Goal: Information Seeking & Learning: Learn about a topic

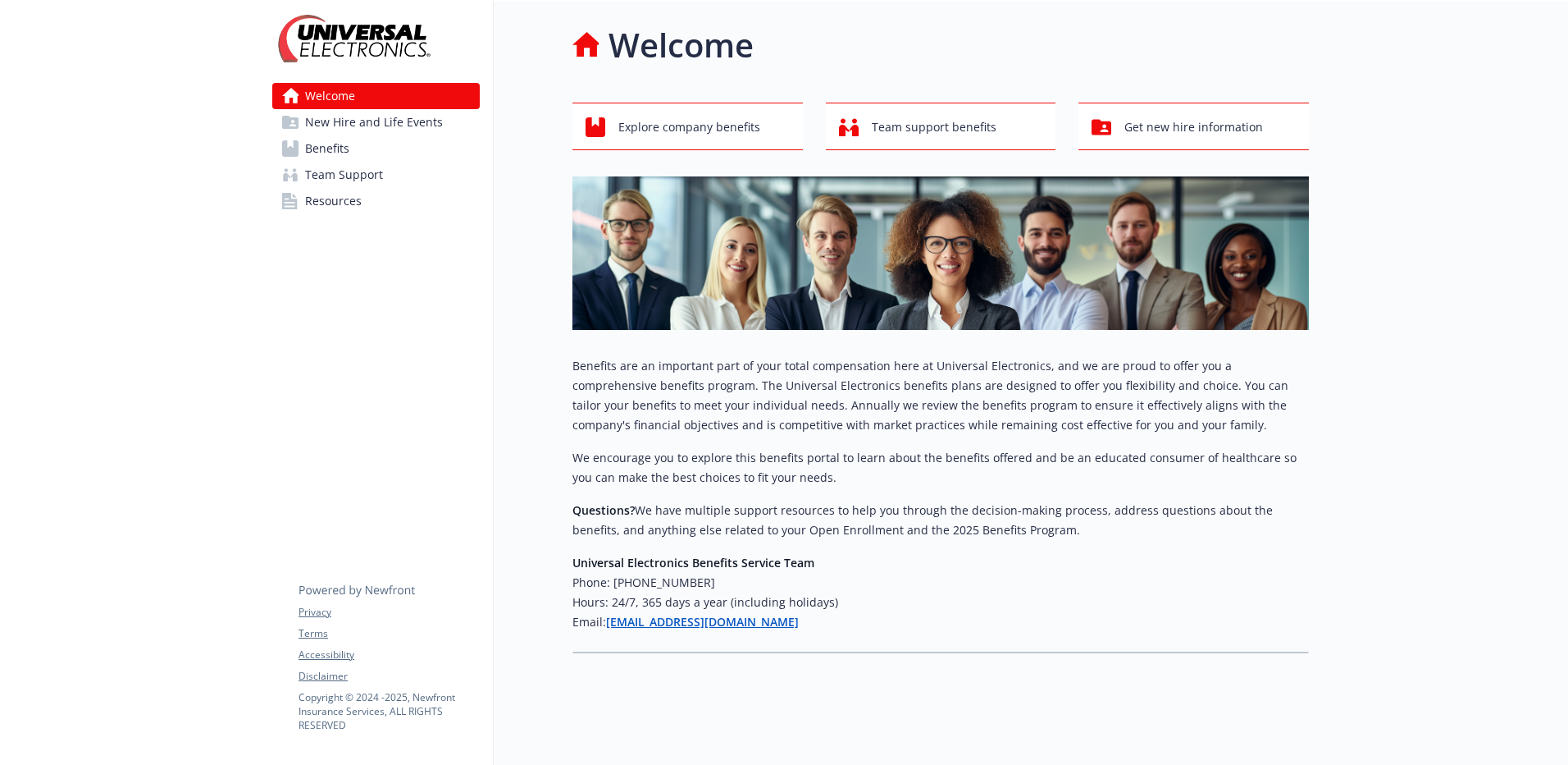
click at [321, 148] on span "Benefits" at bounding box center [327, 148] width 44 height 26
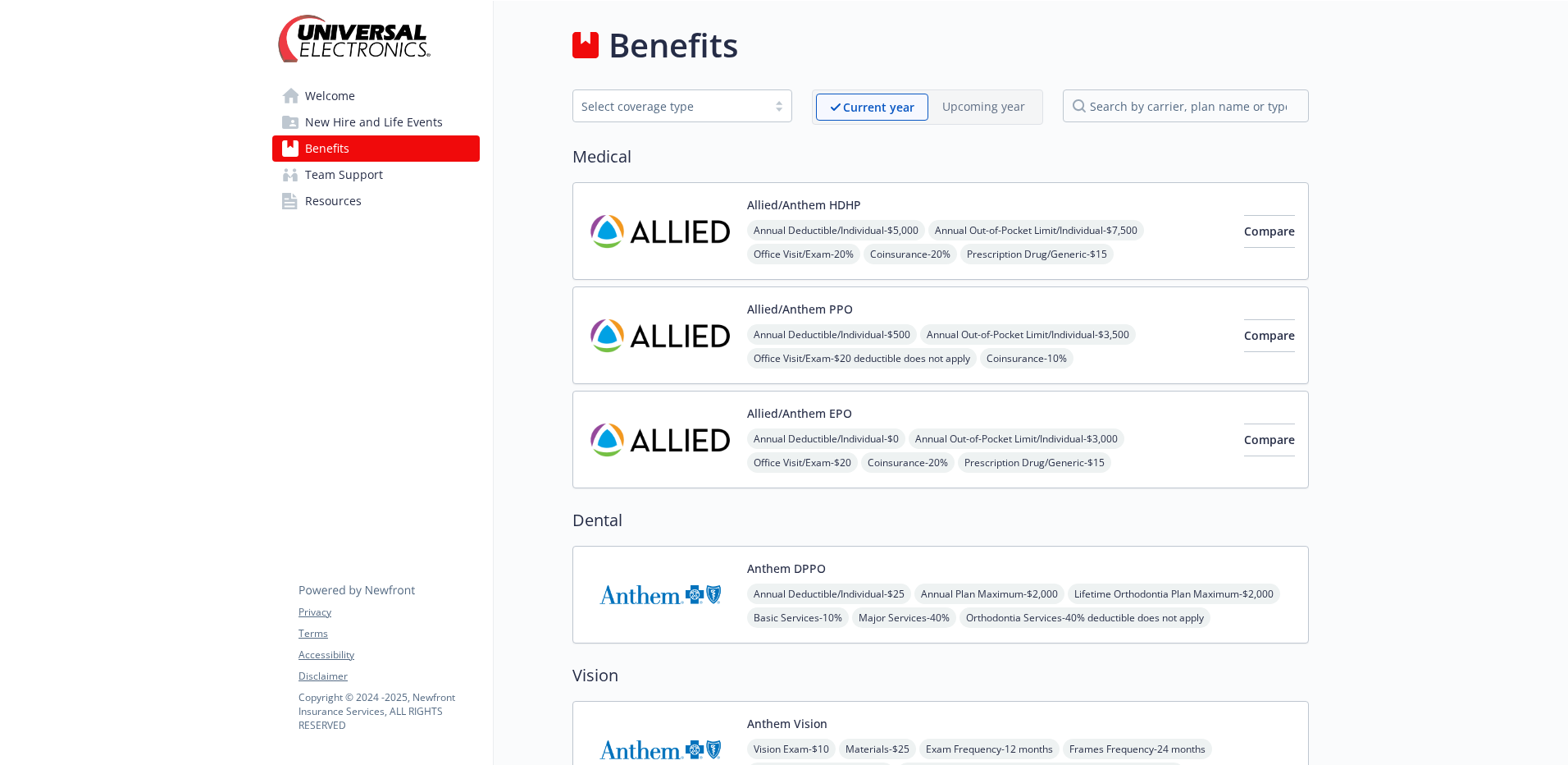
scroll to position [410, 0]
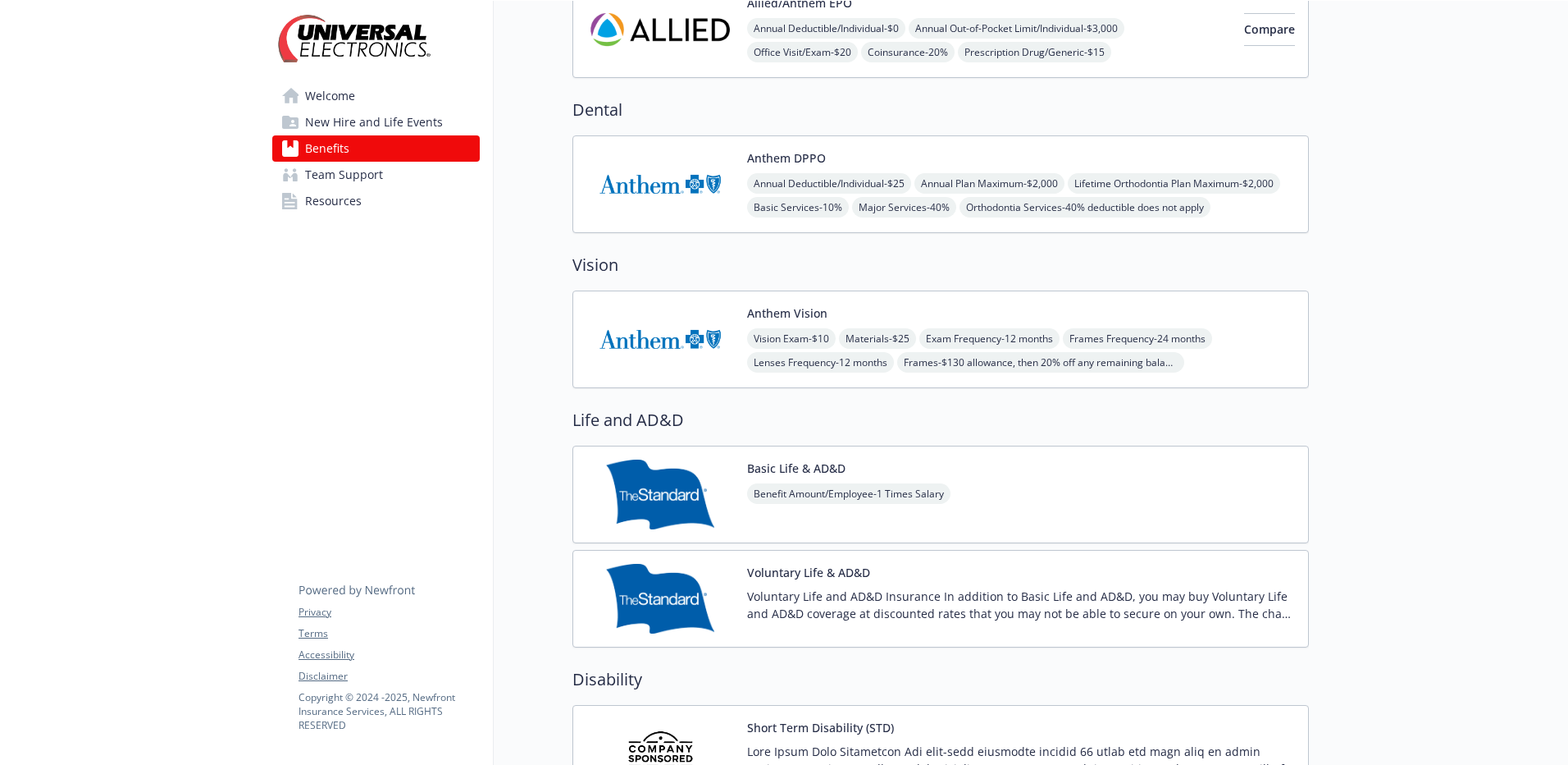
click at [662, 333] on img at bounding box center [660, 339] width 148 height 70
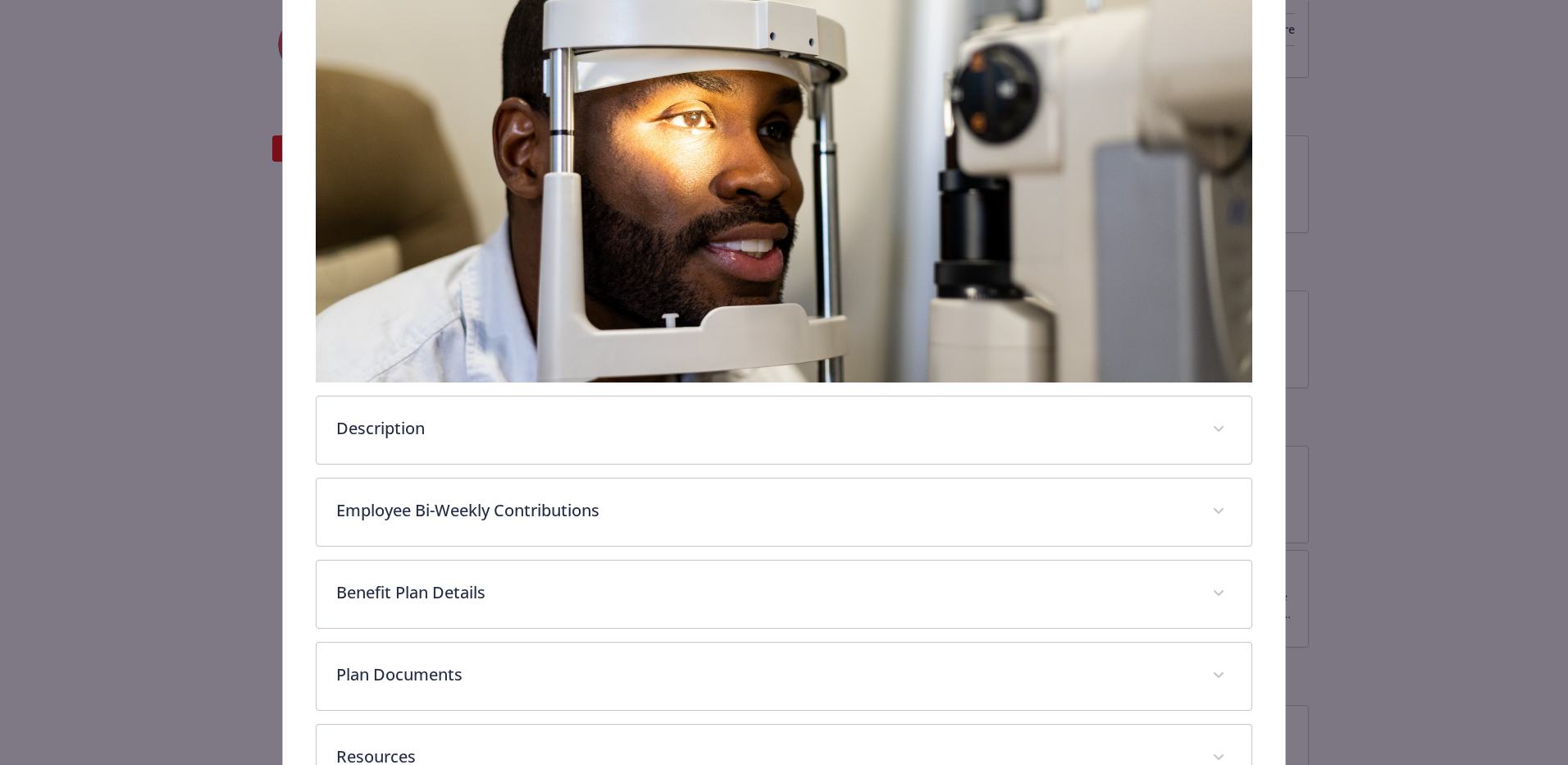
scroll to position [410, 0]
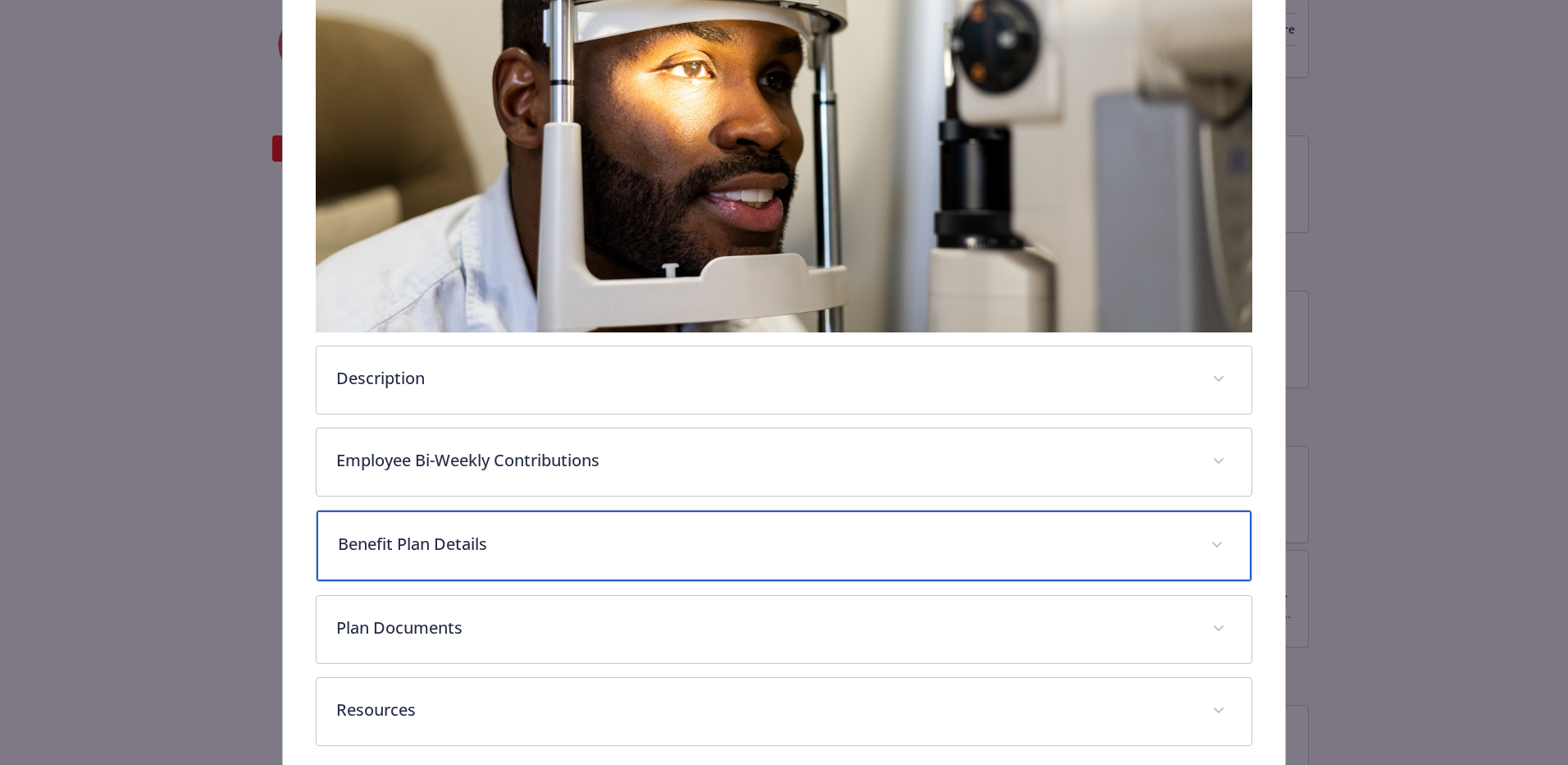
click at [1204, 534] on span "details for plan Vision - Anthem Vision - Vision" at bounding box center [1217, 544] width 26 height 26
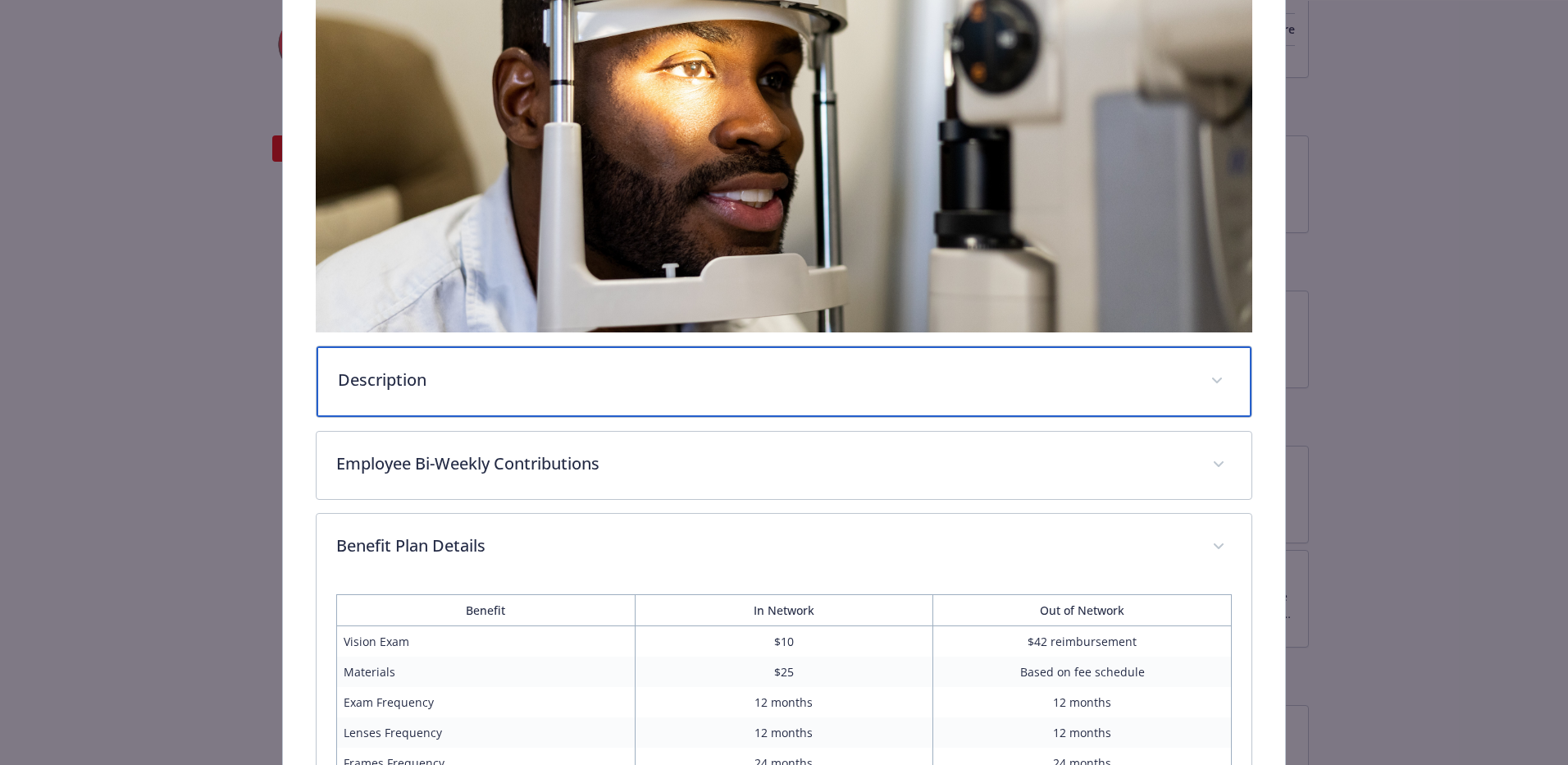
click at [1210, 369] on span "details for plan Vision - Anthem Vision - Vision" at bounding box center [1217, 380] width 26 height 26
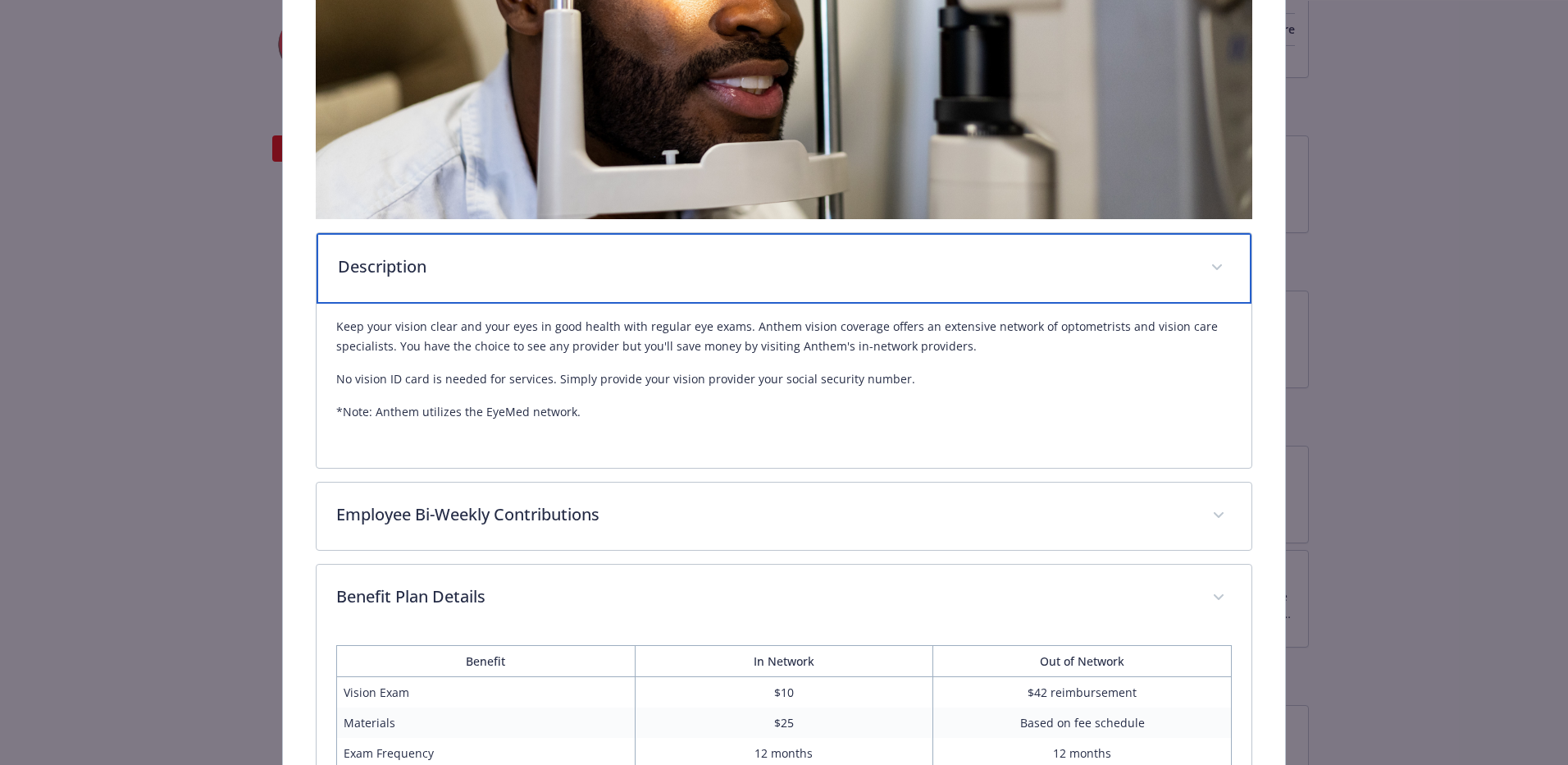
scroll to position [657, 0]
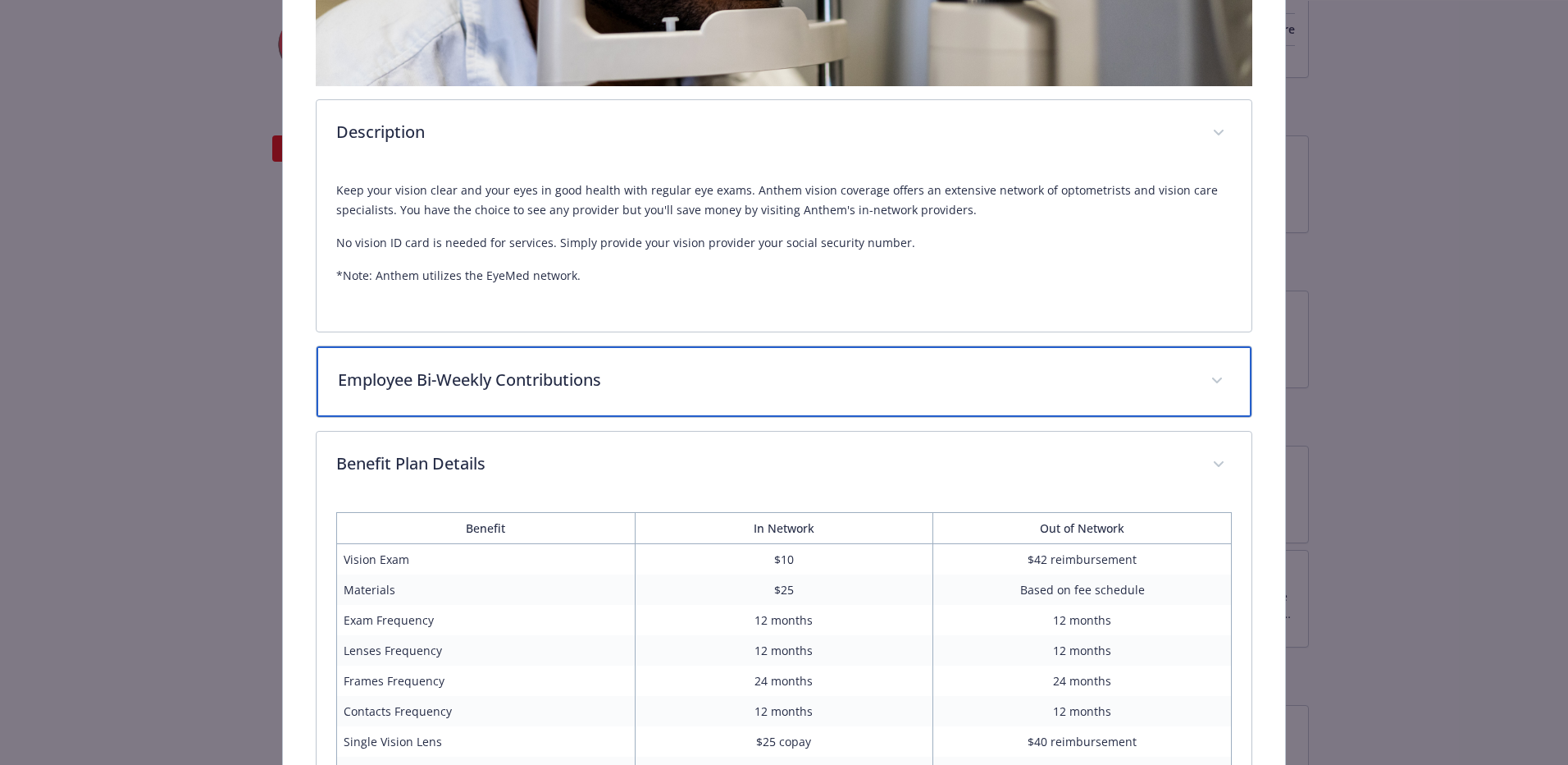
click at [1213, 378] on span "details for plan Vision - Anthem Vision - Vision" at bounding box center [1217, 380] width 26 height 26
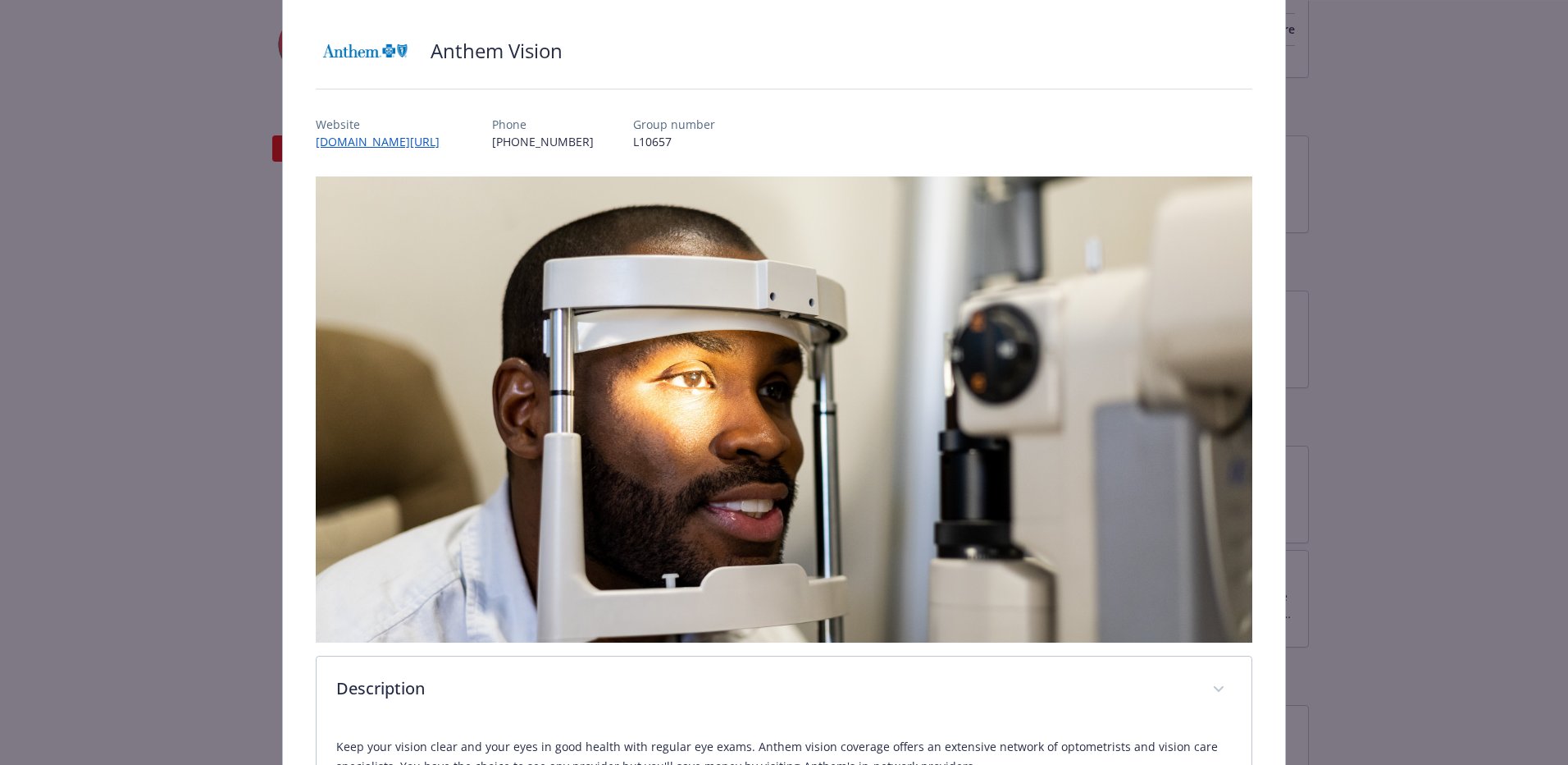
scroll to position [0, 0]
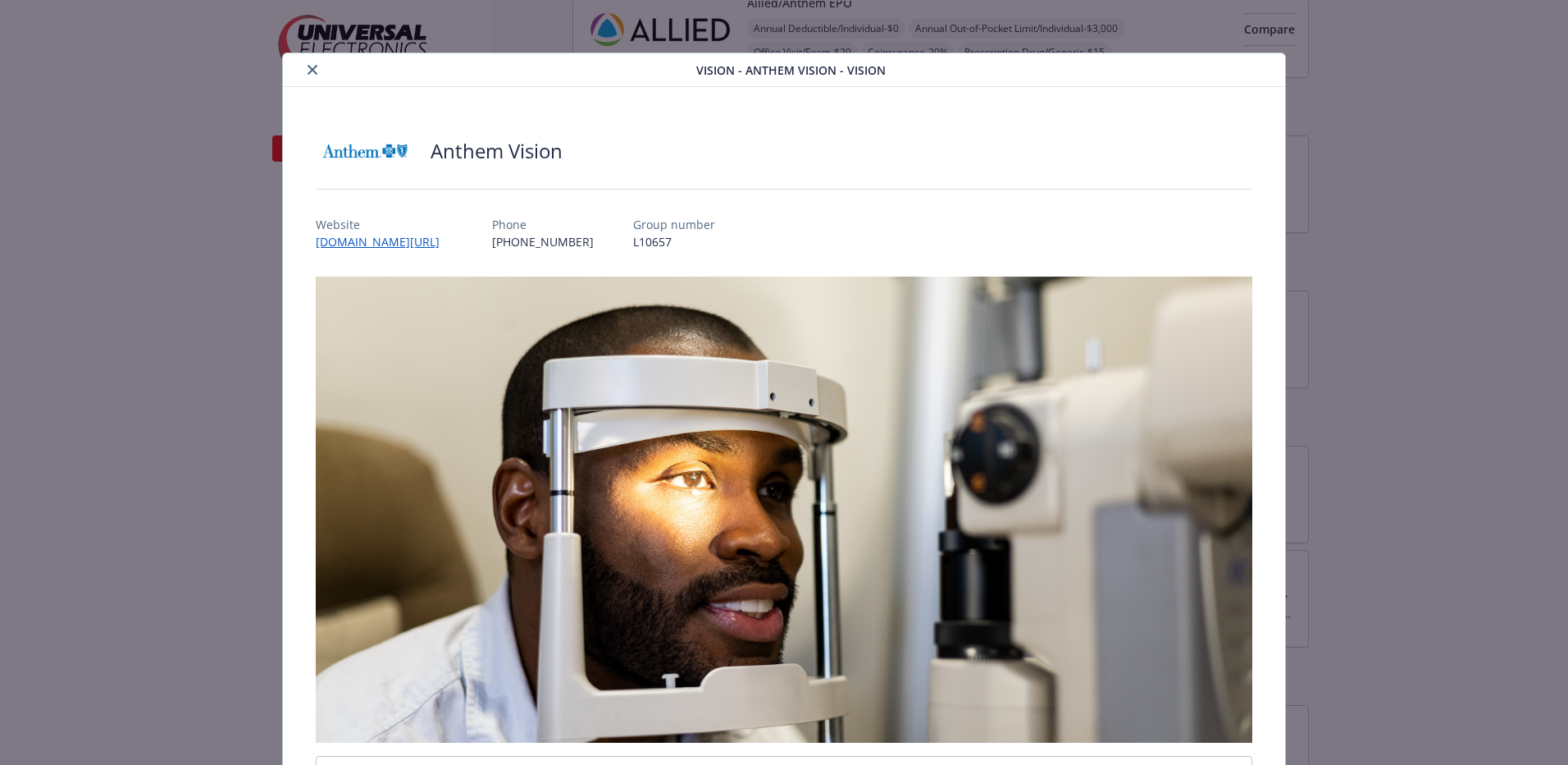
click at [313, 63] on button "close" at bounding box center [312, 69] width 20 height 20
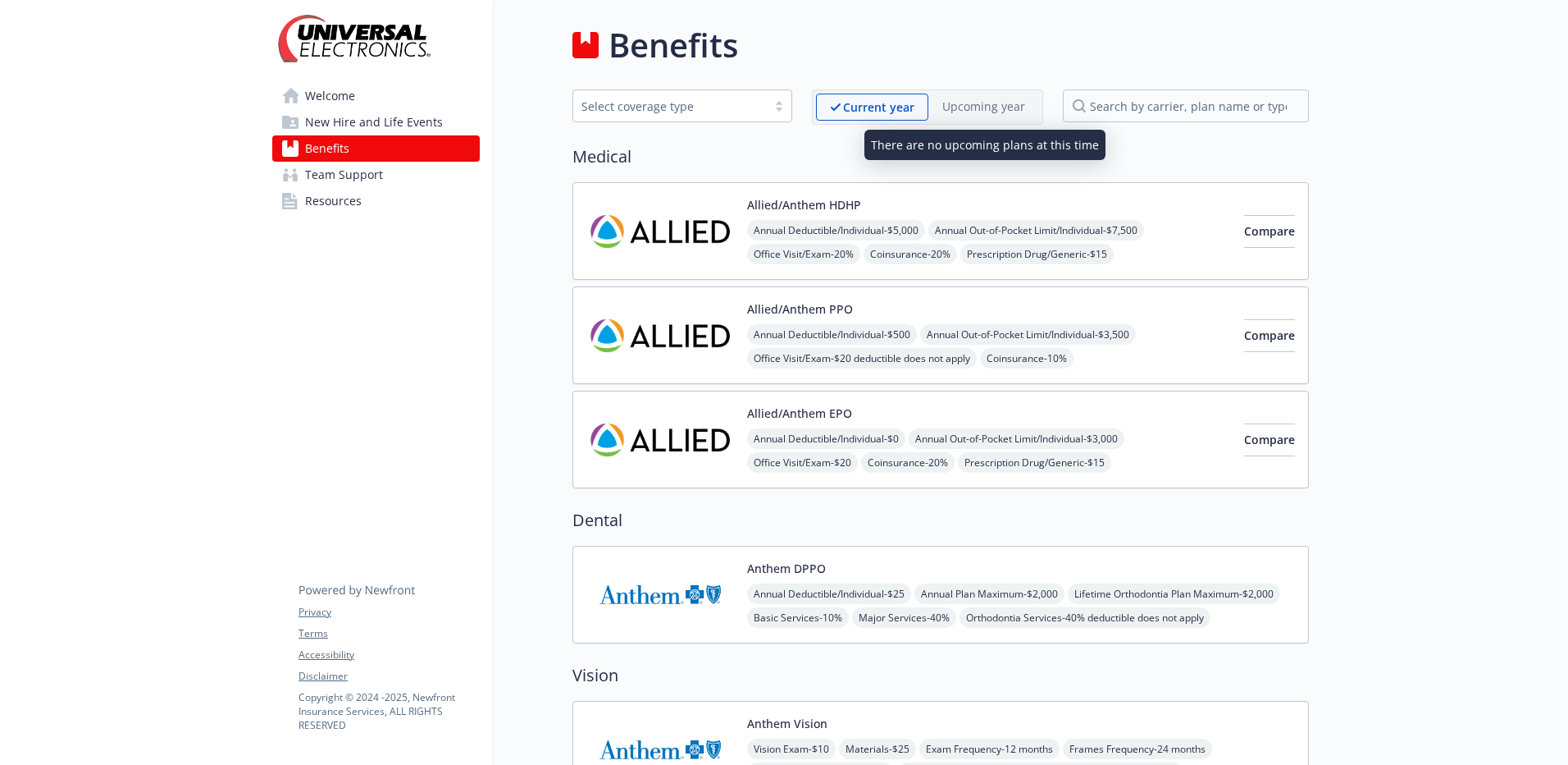
click at [1009, 107] on p "Upcoming year" at bounding box center [983, 106] width 83 height 17
